Goal: Find specific page/section: Find specific page/section

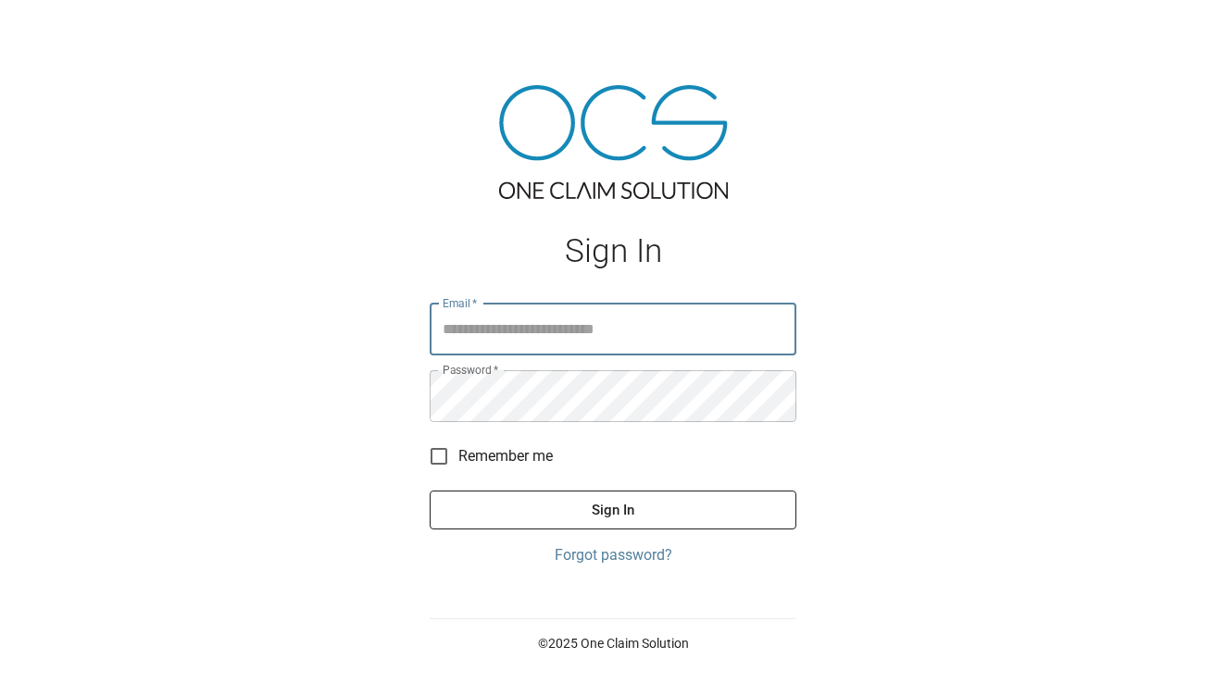
type input "**********"
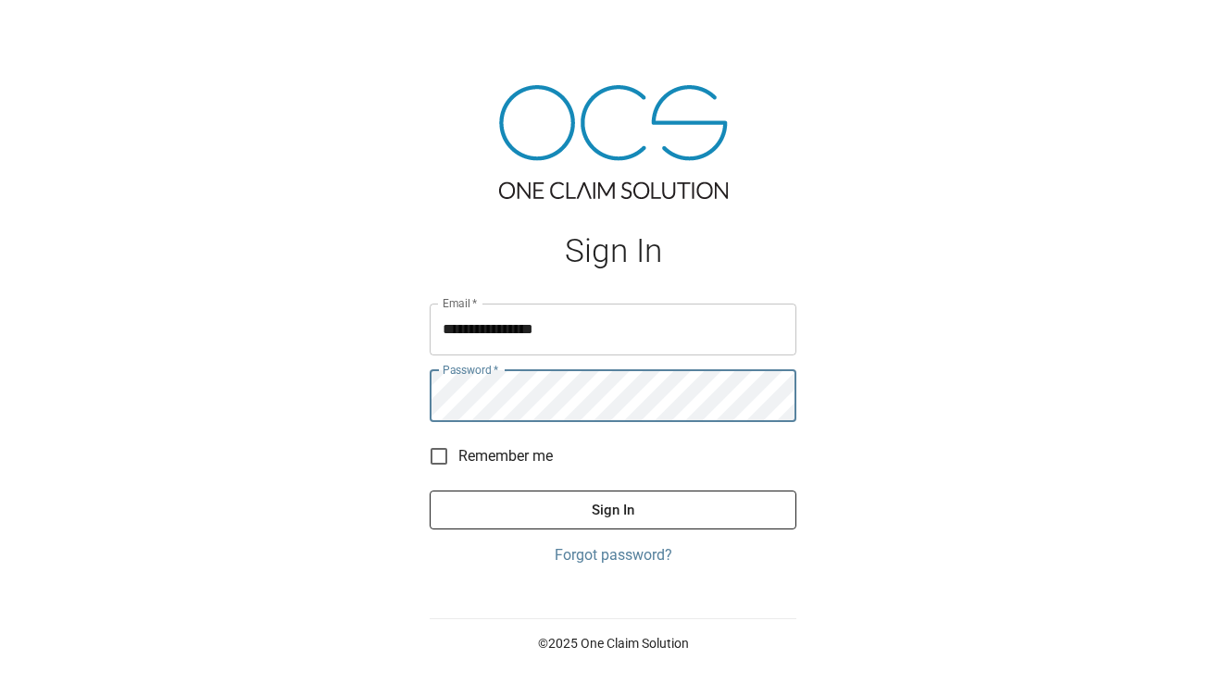
click at [538, 499] on button "Sign In" at bounding box center [612, 510] width 367 height 39
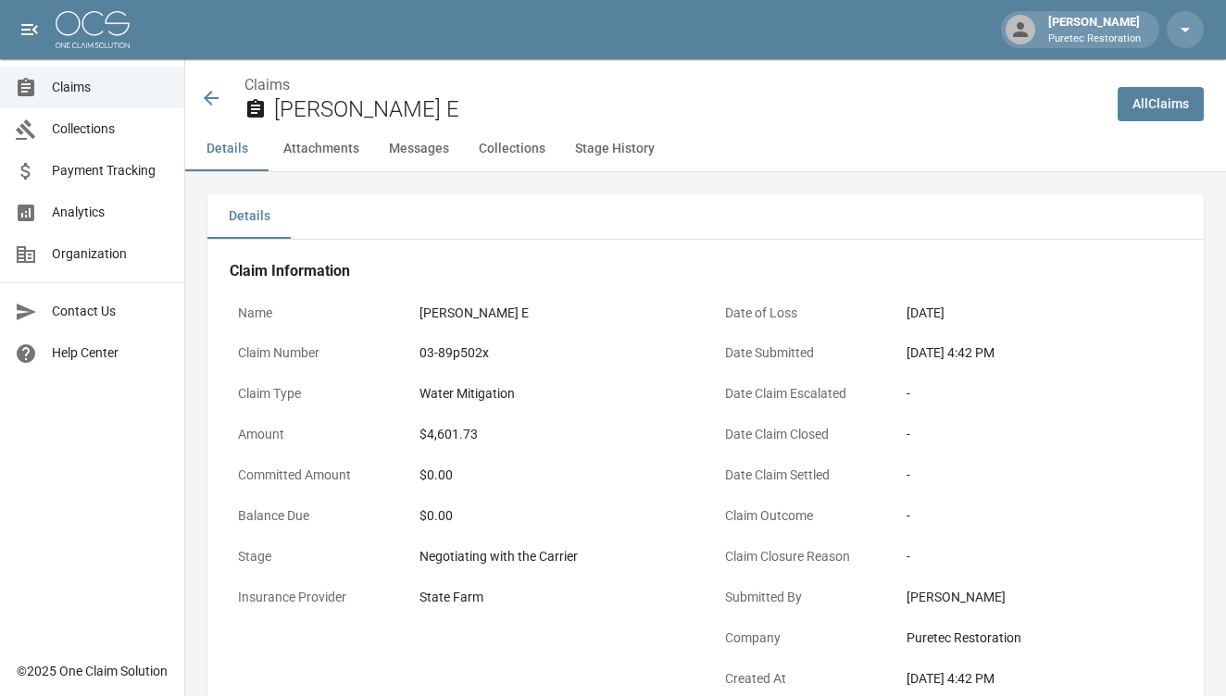
click at [97, 90] on span "Claims" at bounding box center [111, 87] width 118 height 19
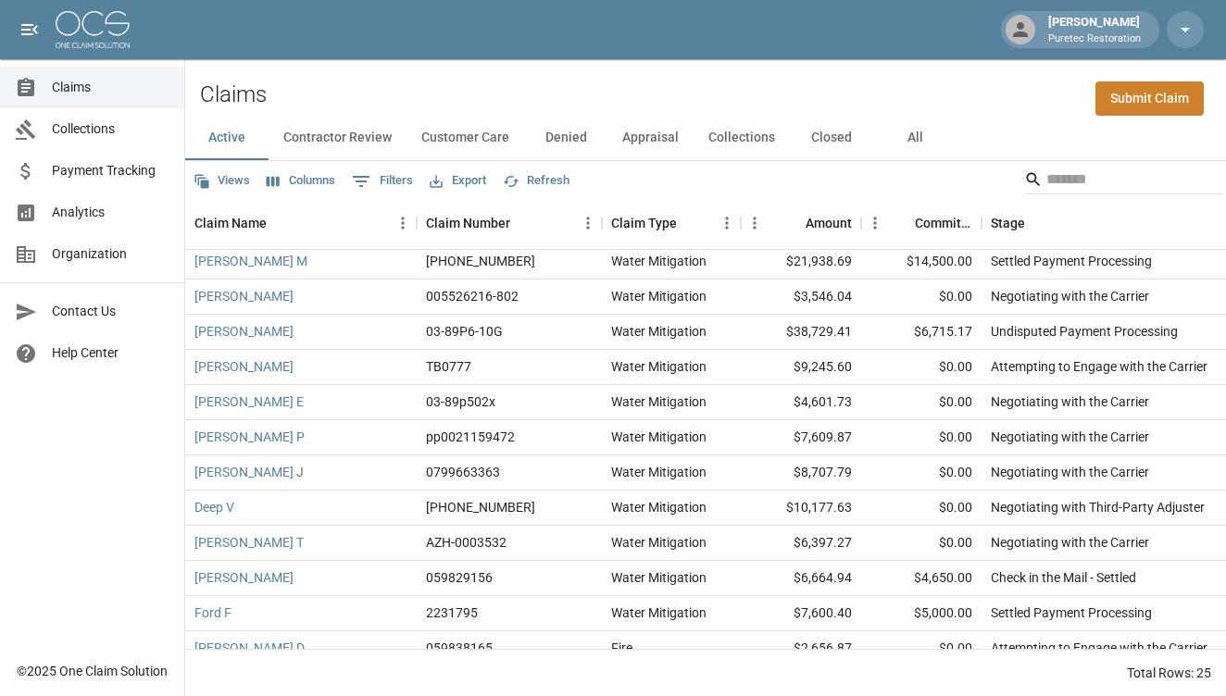
scroll to position [367, 0]
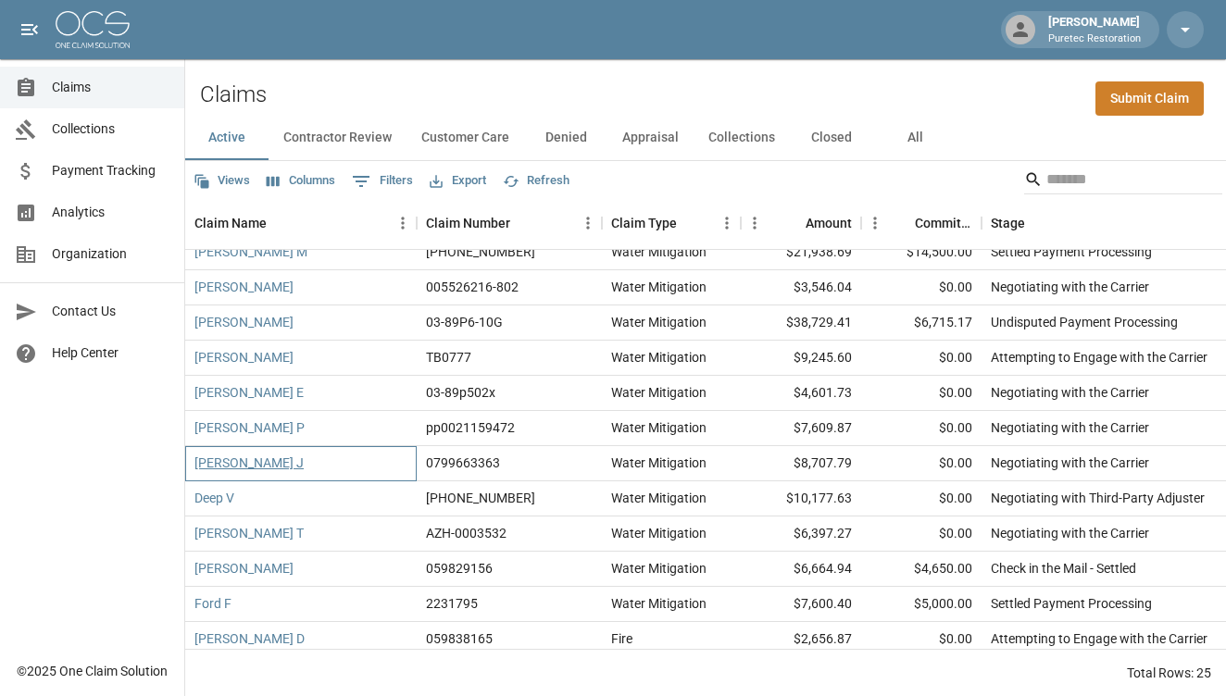
click at [225, 467] on link "[PERSON_NAME] J" at bounding box center [248, 463] width 109 height 19
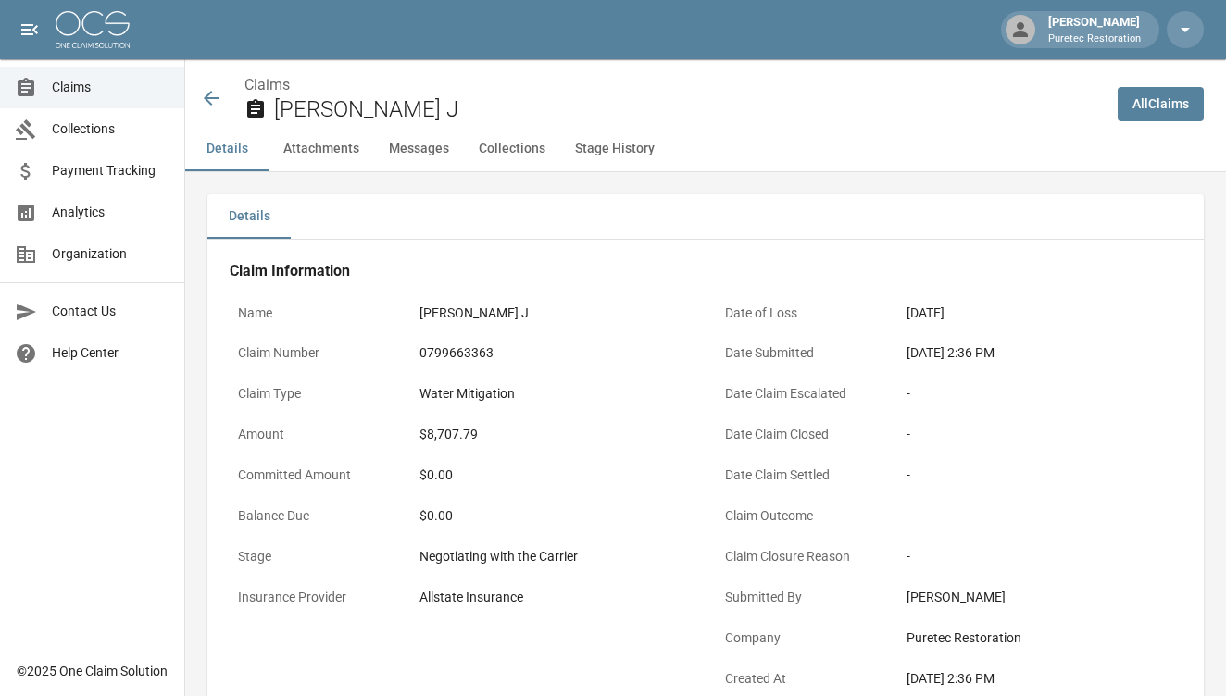
click at [98, 93] on span "Claims" at bounding box center [111, 87] width 118 height 19
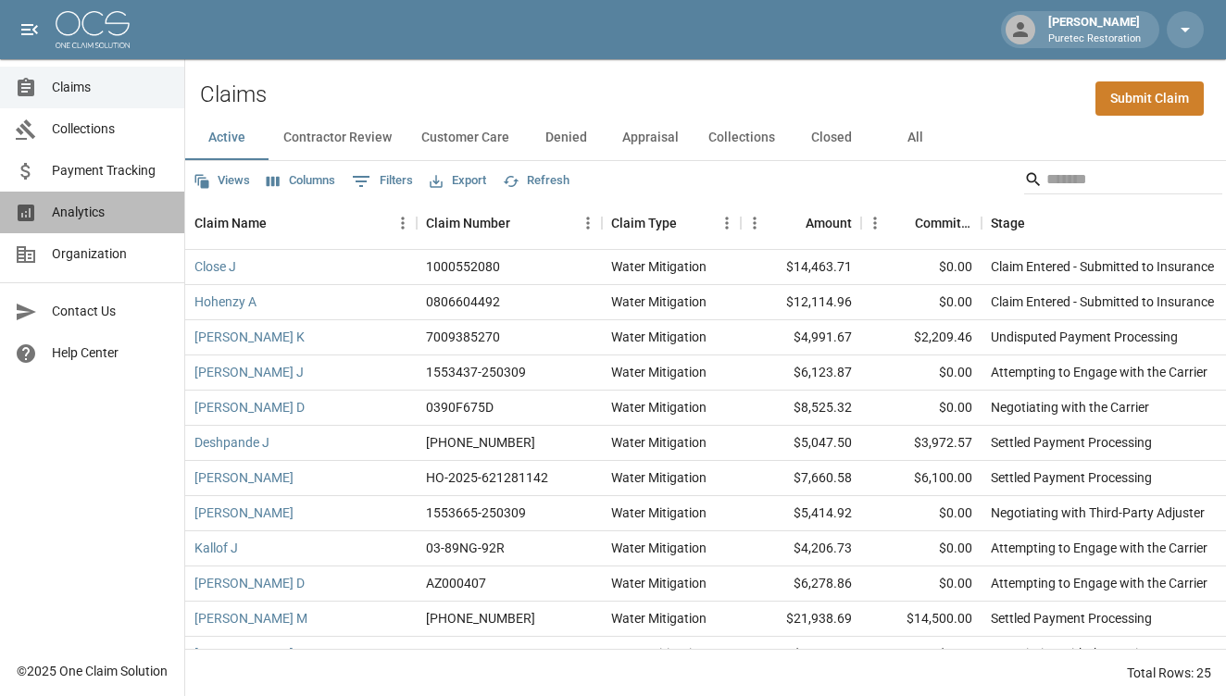
click at [68, 216] on span "Analytics" at bounding box center [111, 212] width 118 height 19
